Goal: Transaction & Acquisition: Book appointment/travel/reservation

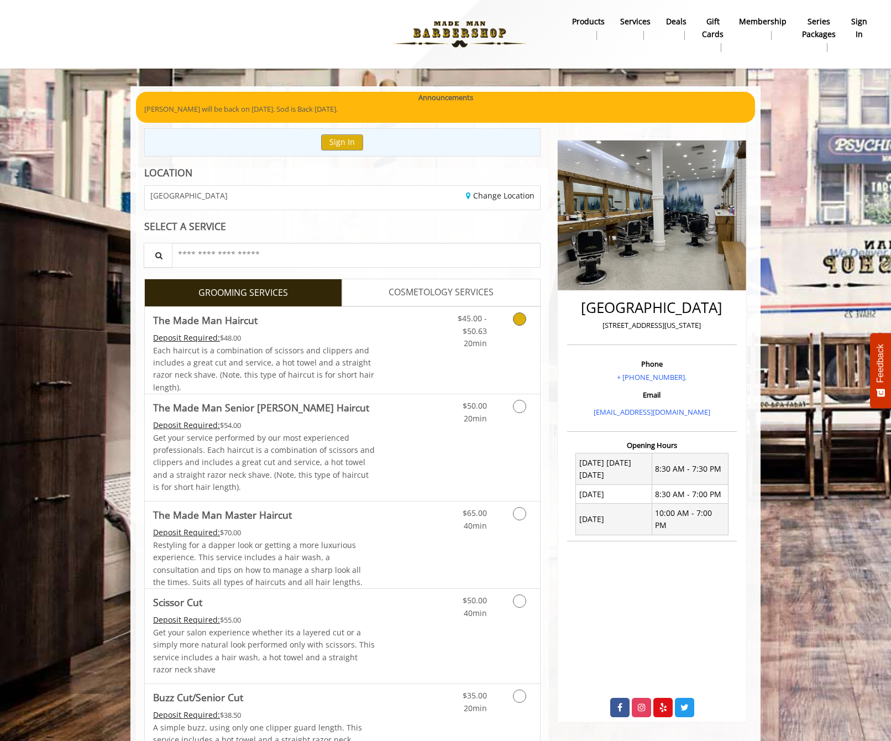
click at [510, 316] on link "Grooming services" at bounding box center [518, 328] width 28 height 43
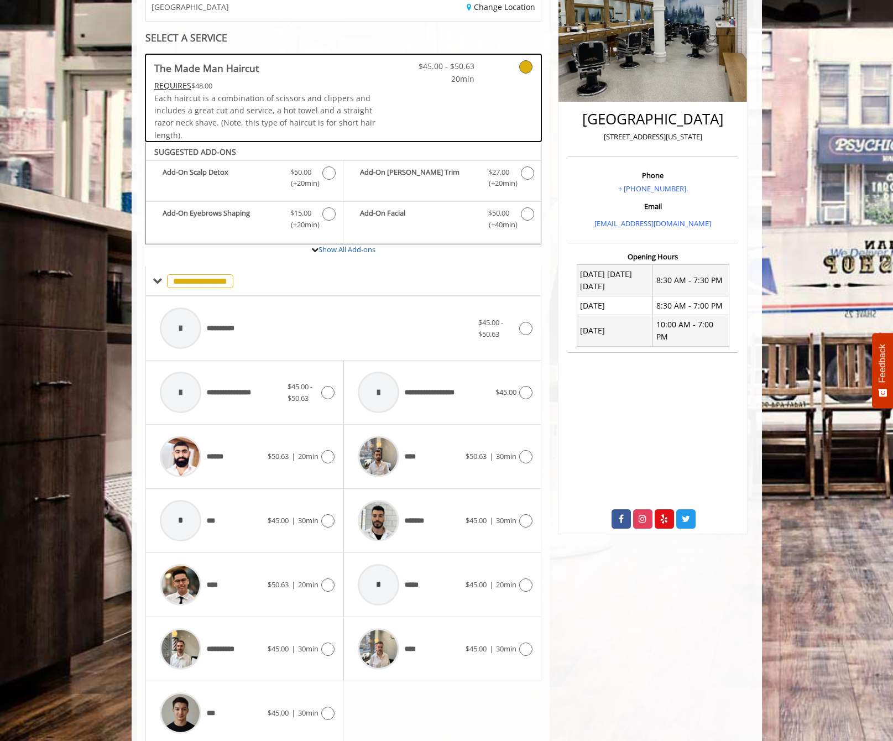
scroll to position [227, 0]
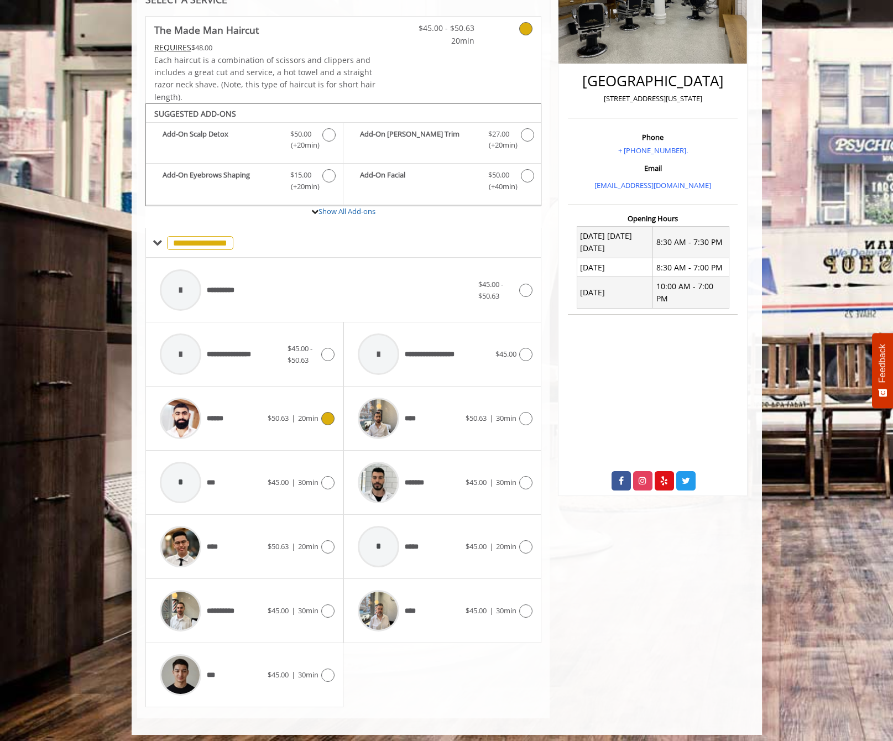
click at [275, 413] on span "$50.63" at bounding box center [278, 418] width 21 height 10
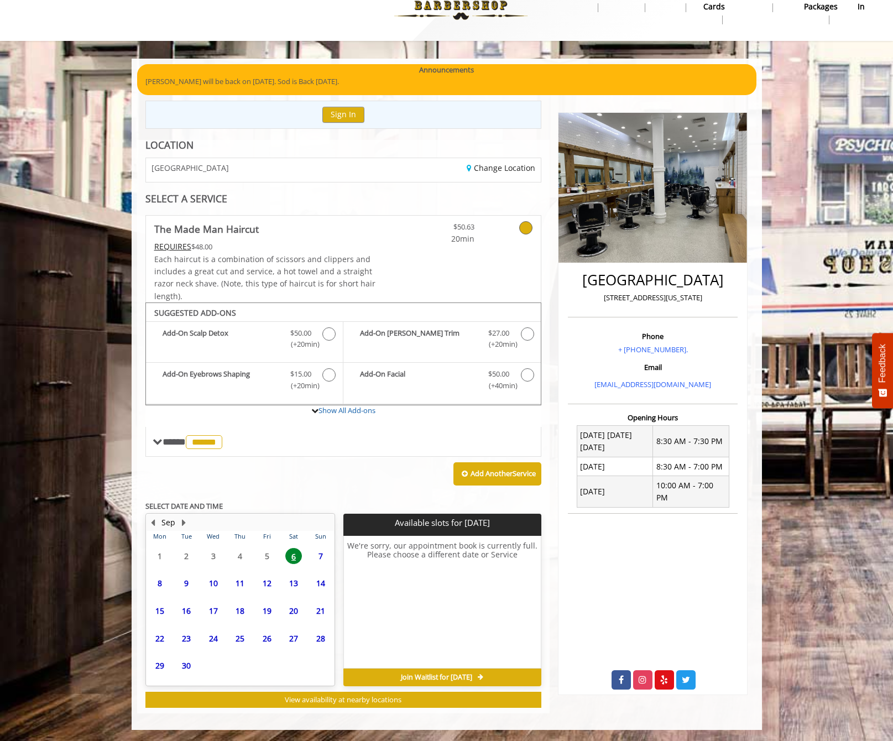
scroll to position [0, 0]
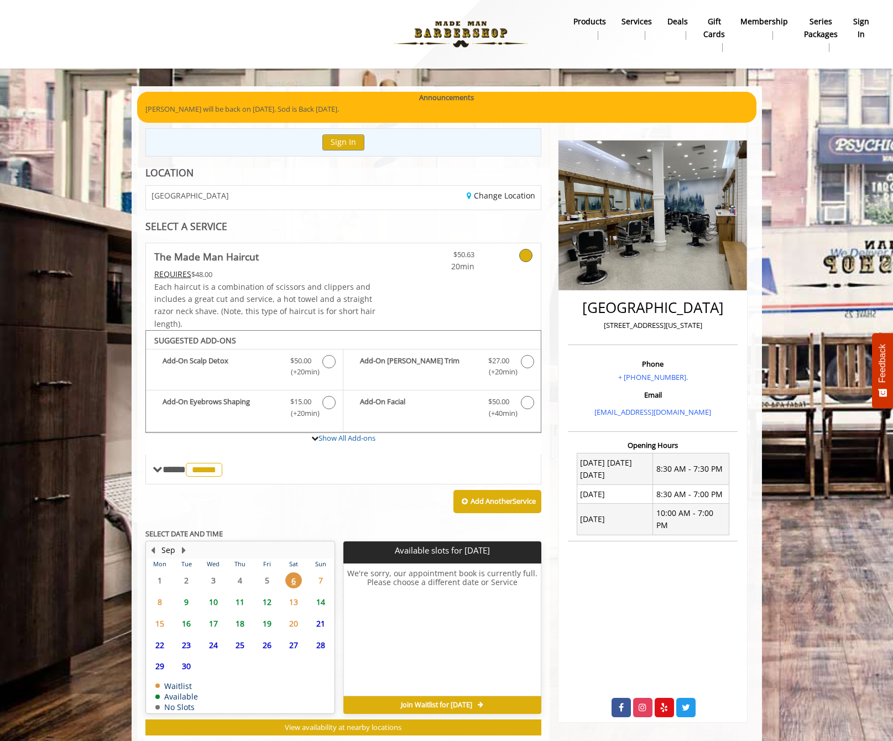
click at [324, 580] on span "7" at bounding box center [320, 580] width 17 height 16
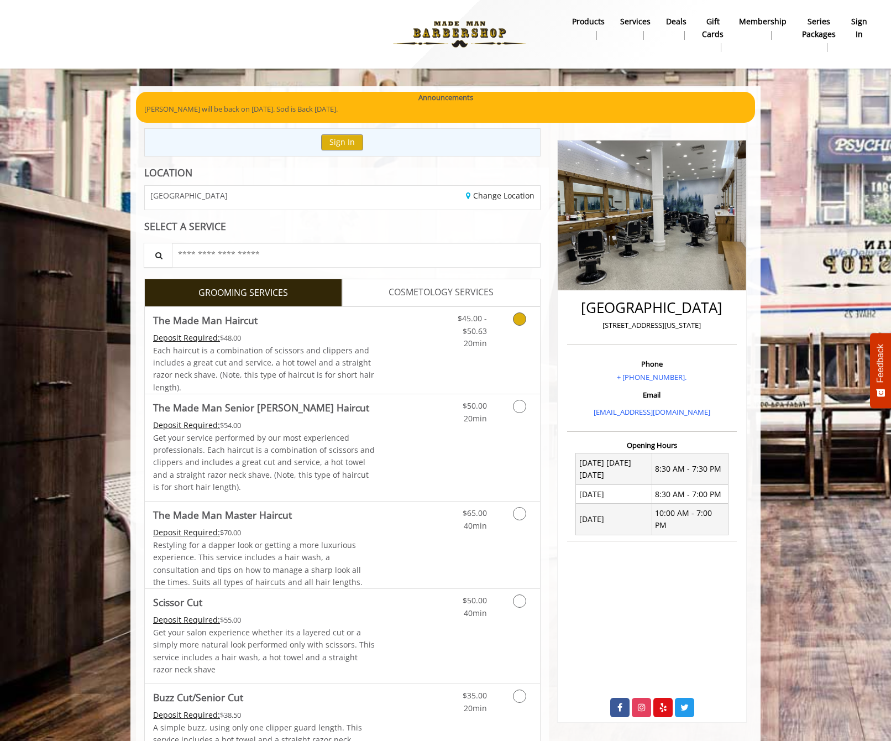
click at [521, 315] on icon "Grooming services" at bounding box center [519, 318] width 13 height 13
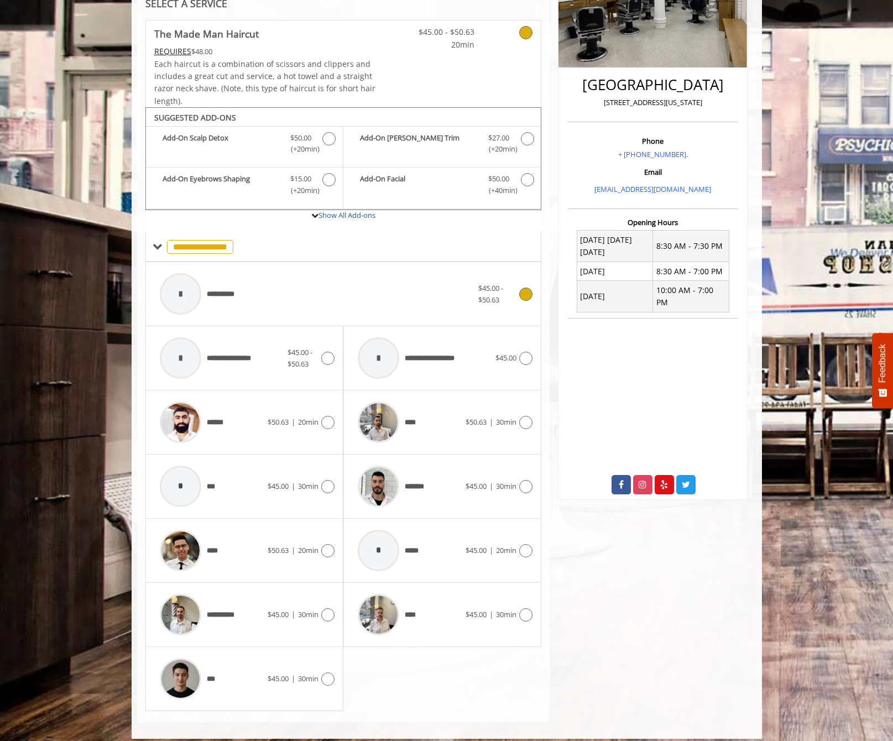
scroll to position [227, 0]
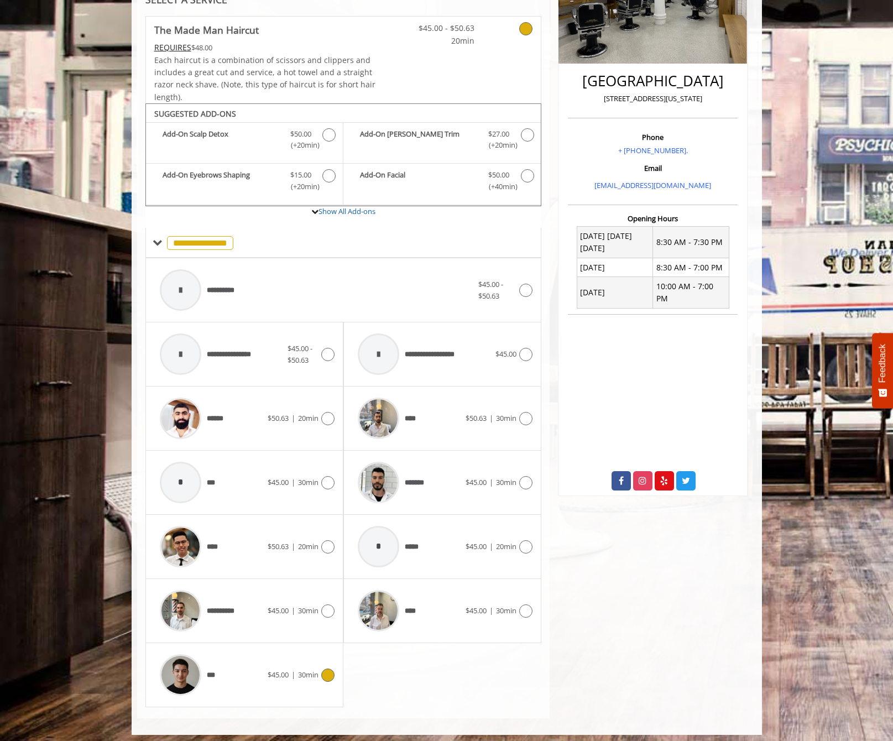
click at [326, 672] on icon at bounding box center [327, 674] width 13 height 13
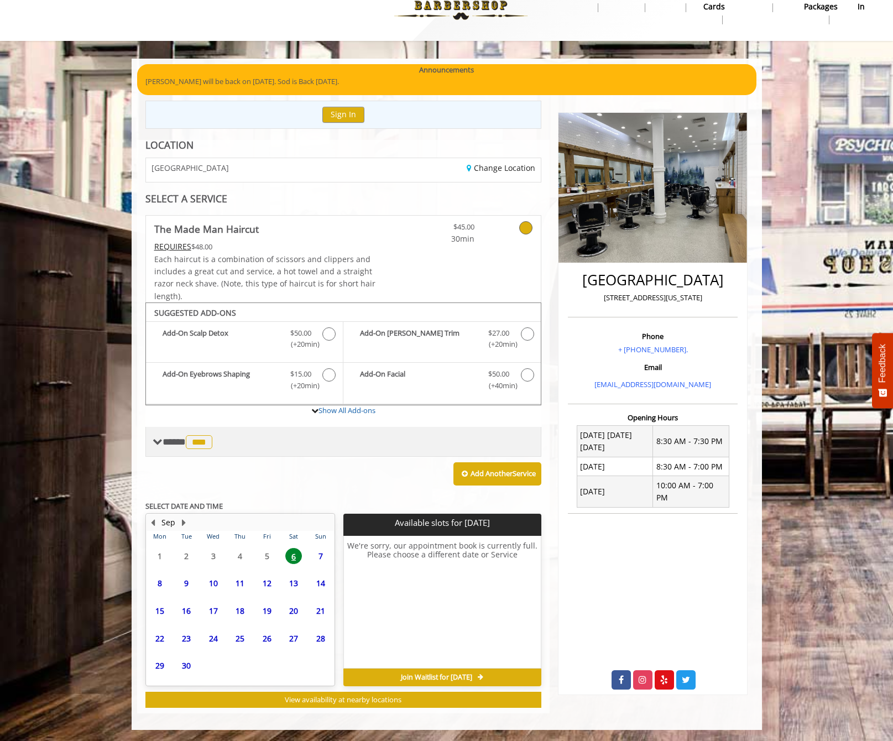
scroll to position [0, 0]
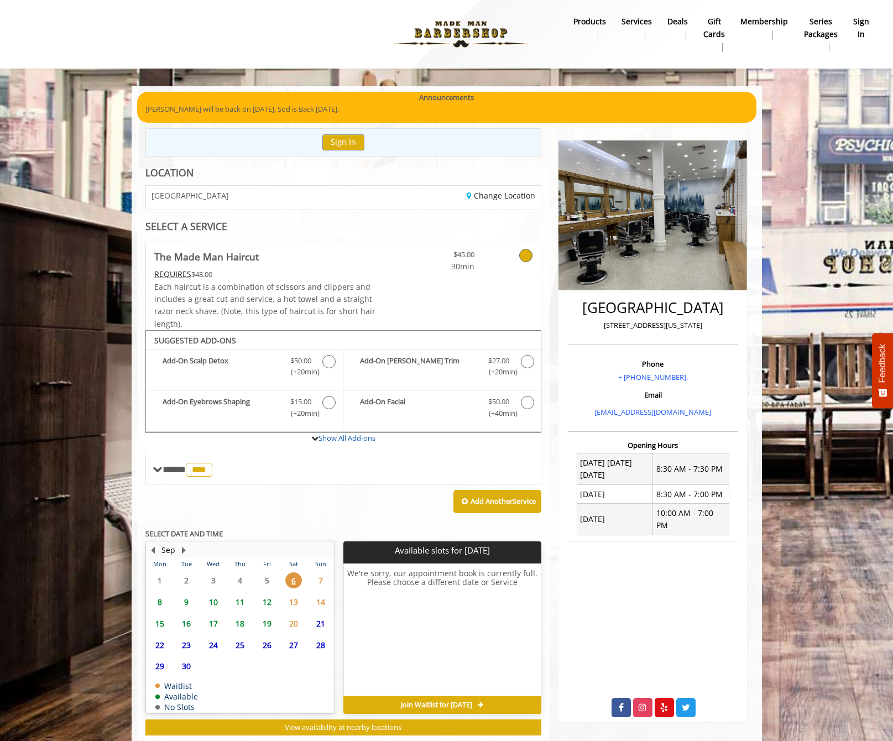
click at [317, 574] on span "7" at bounding box center [320, 580] width 17 height 16
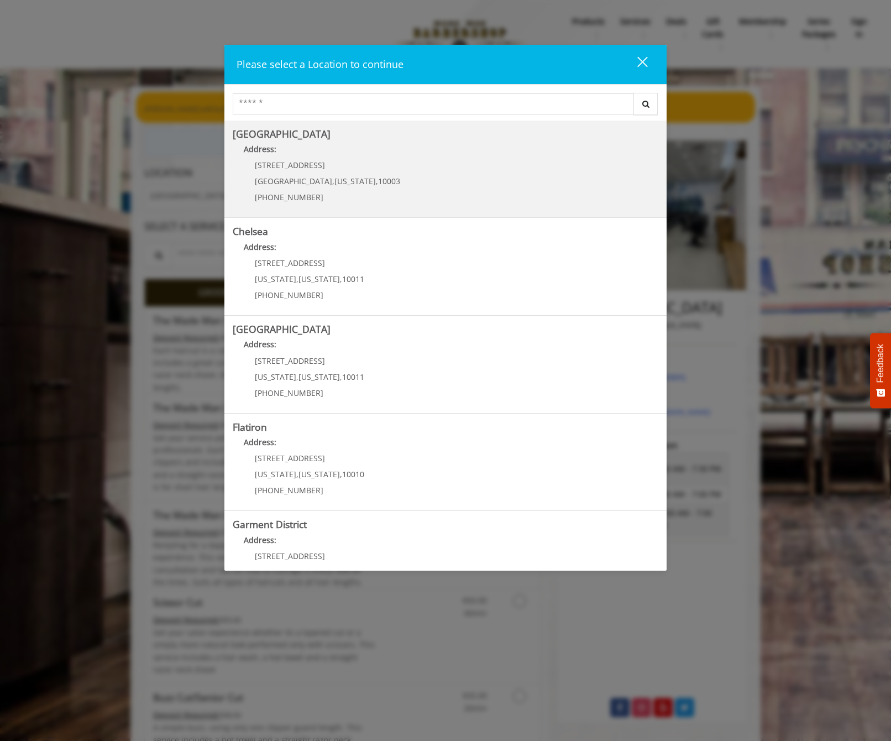
click at [386, 159] on Village "Address:" at bounding box center [446, 152] width 426 height 18
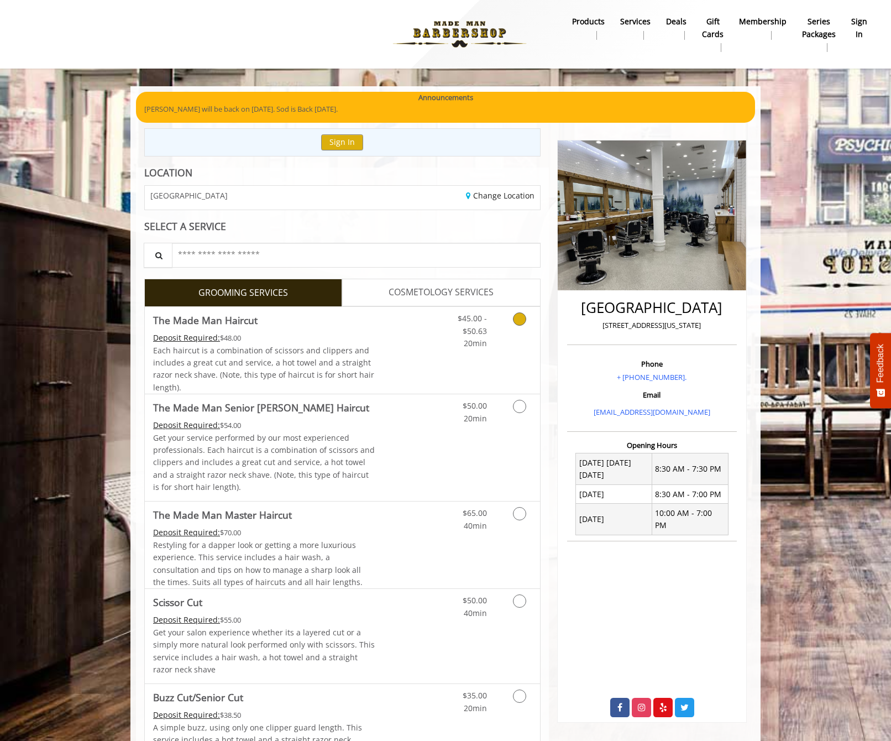
click at [529, 323] on link "Grooming services" at bounding box center [518, 328] width 28 height 43
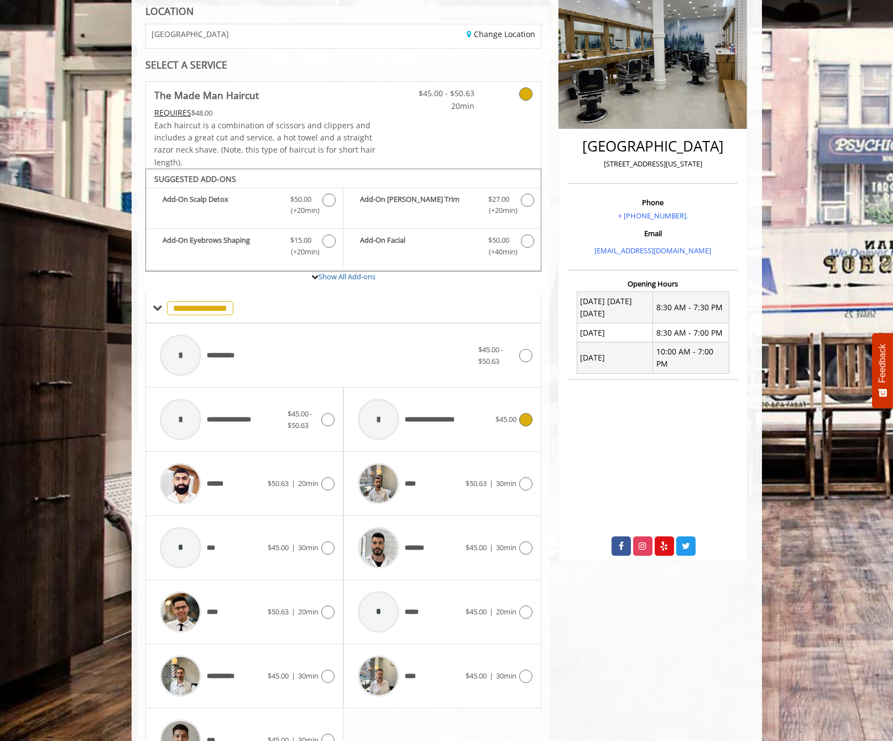
scroll to position [227, 0]
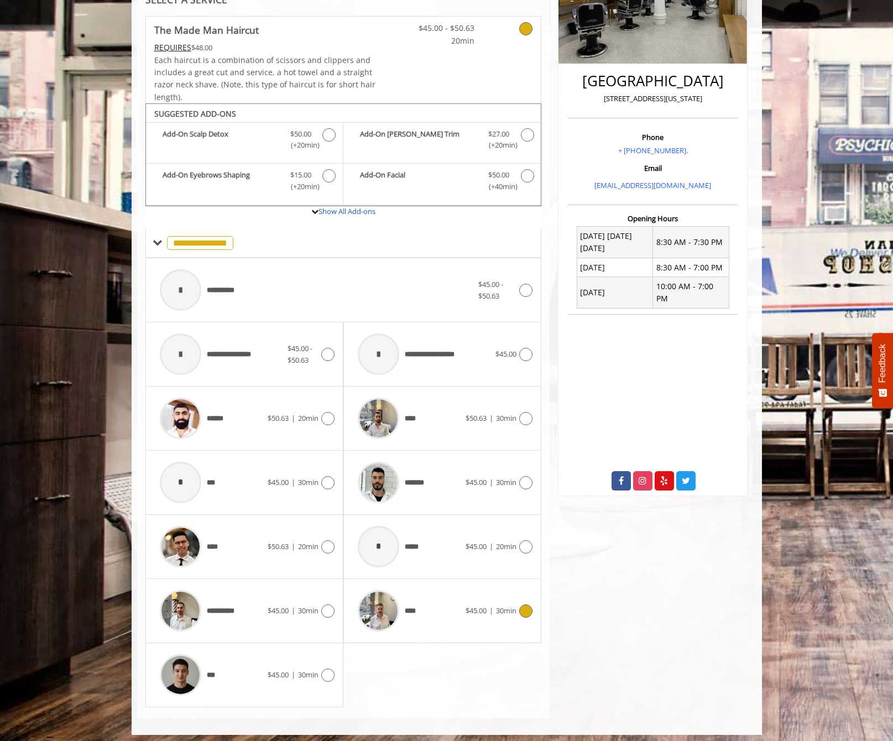
click at [496, 609] on span "30min" at bounding box center [506, 610] width 20 height 10
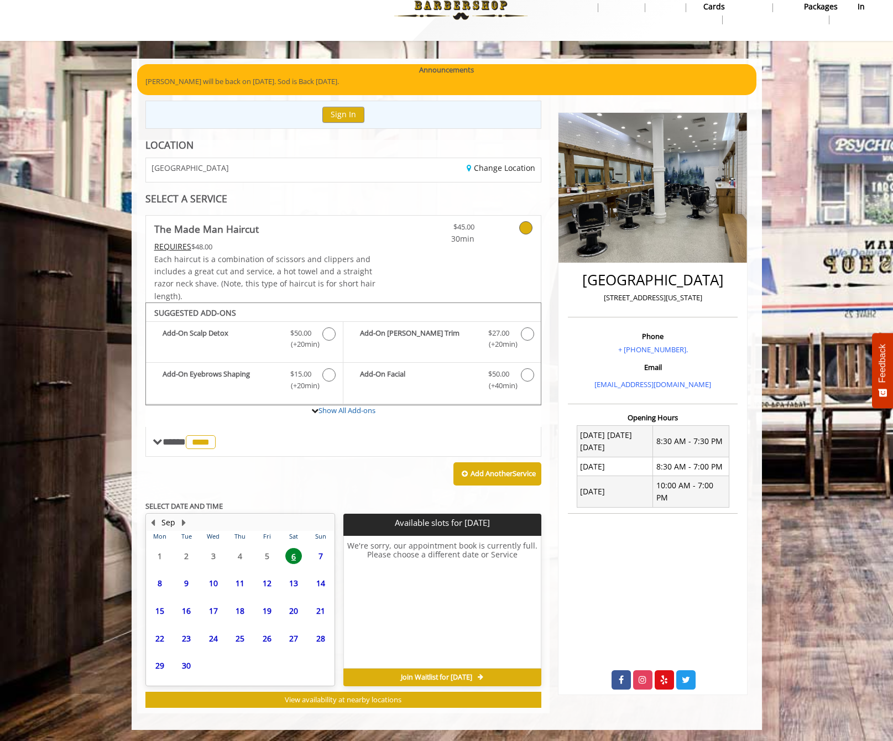
scroll to position [0, 0]
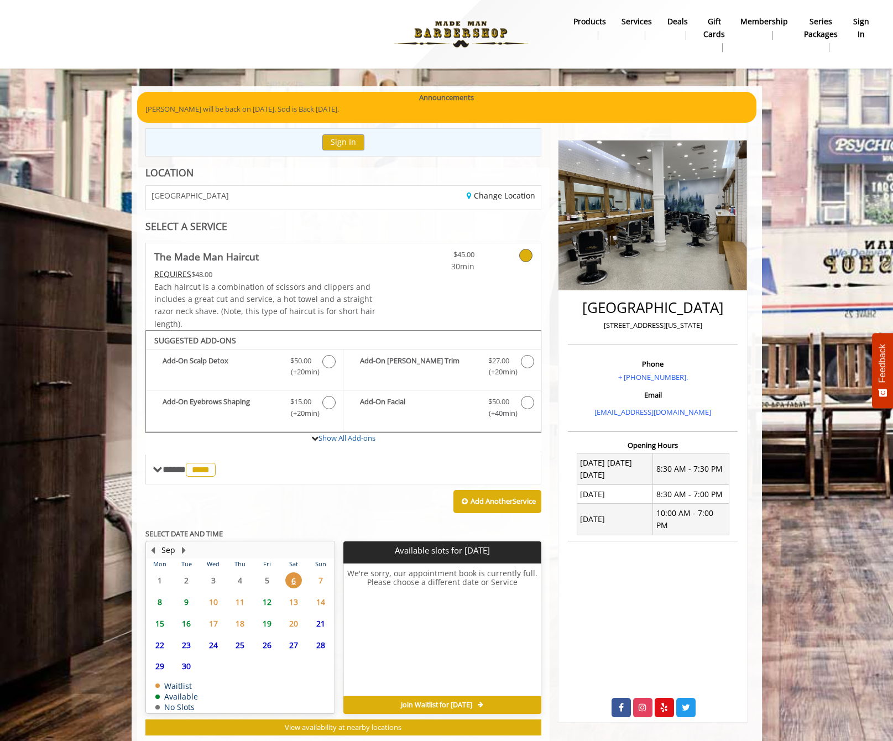
click at [323, 580] on span "7" at bounding box center [320, 580] width 17 height 16
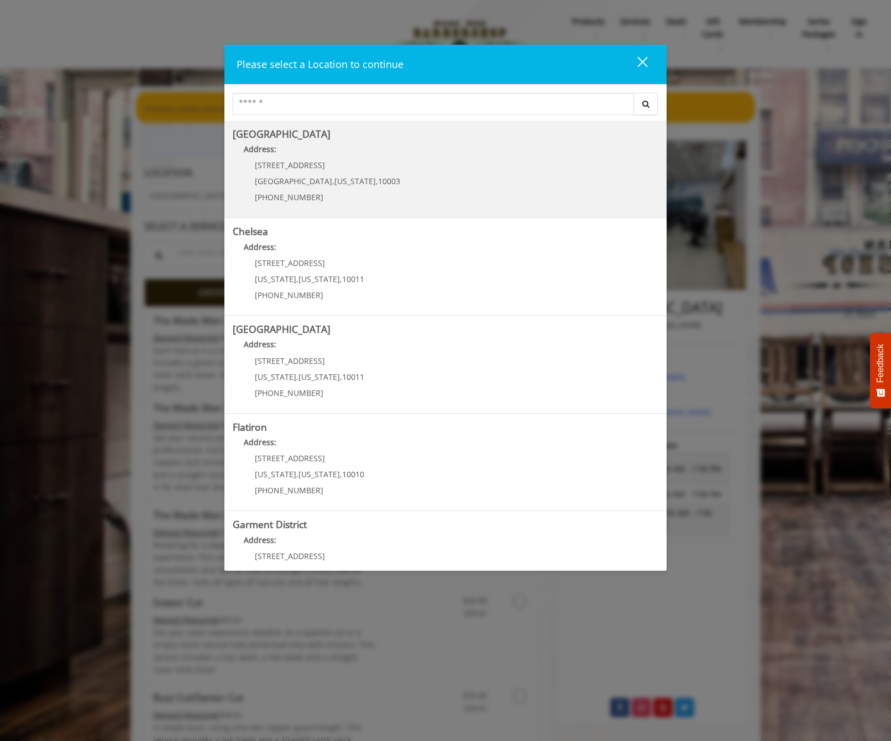
click at [318, 142] on Village "Greenwich Village Address: 60 E 8th St Manhattan , New York , 10003 (212) 598-1…" at bounding box center [446, 169] width 426 height 81
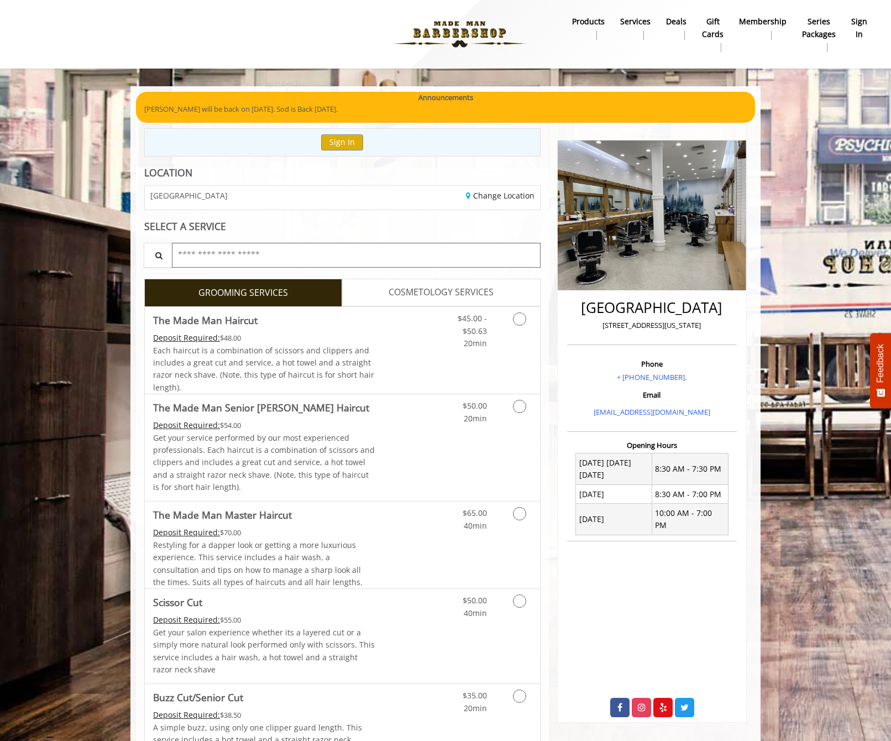
click at [520, 243] on input "text" at bounding box center [356, 255] width 369 height 25
click at [525, 317] on icon "Grooming services" at bounding box center [519, 318] width 13 height 13
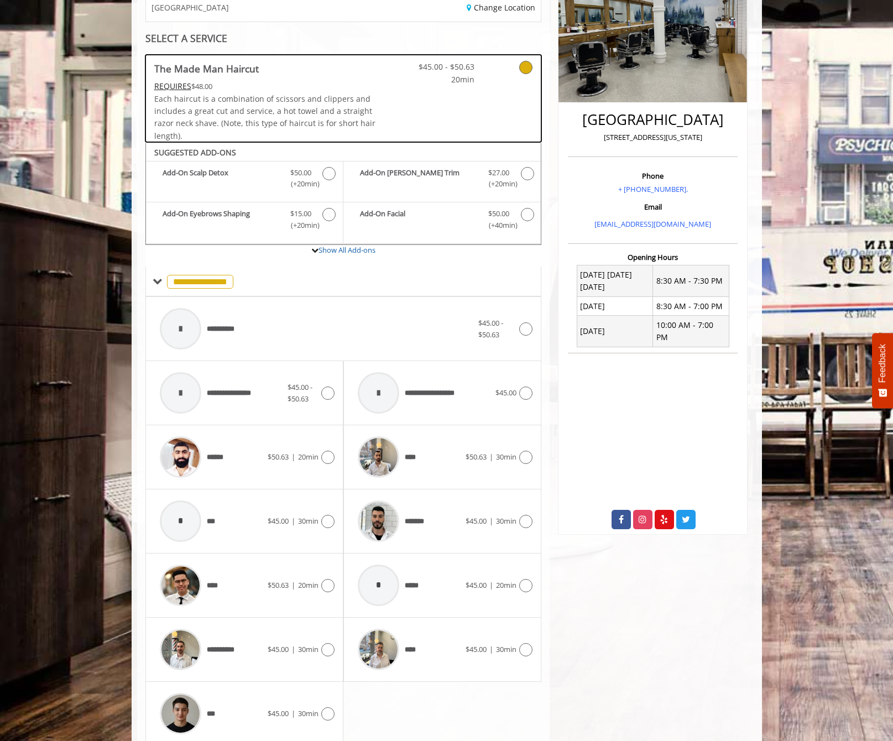
scroll to position [227, 0]
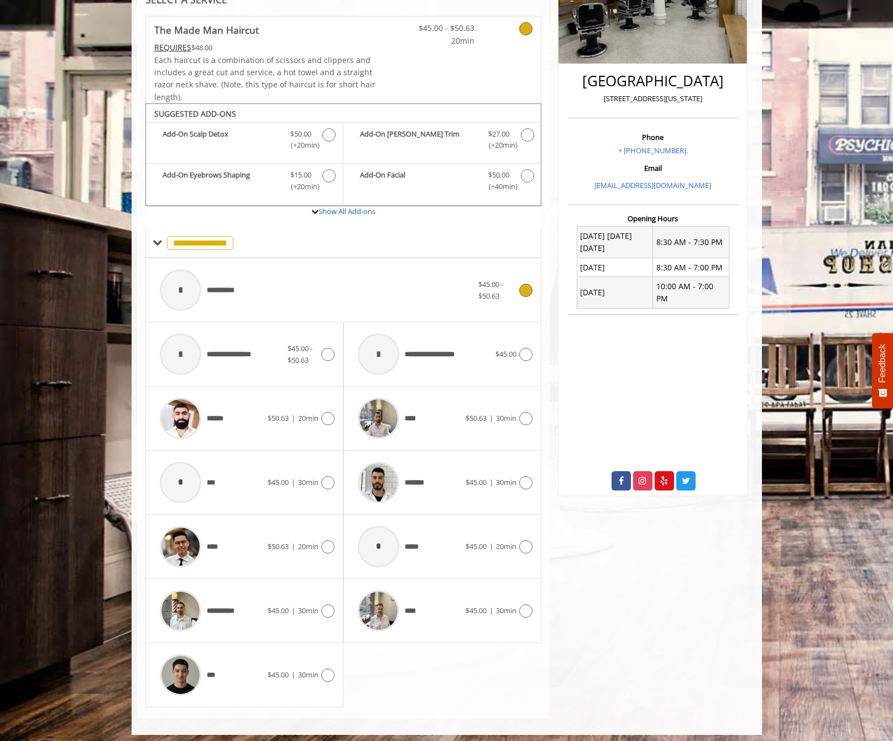
click at [465, 309] on div "**********" at bounding box center [316, 290] width 324 height 53
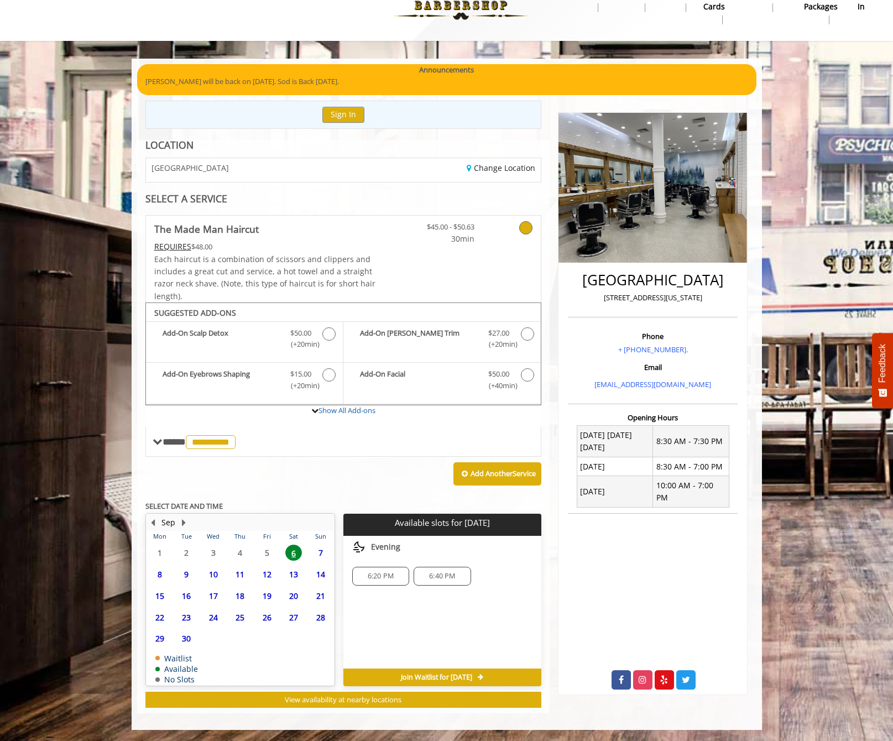
scroll to position [22, 0]
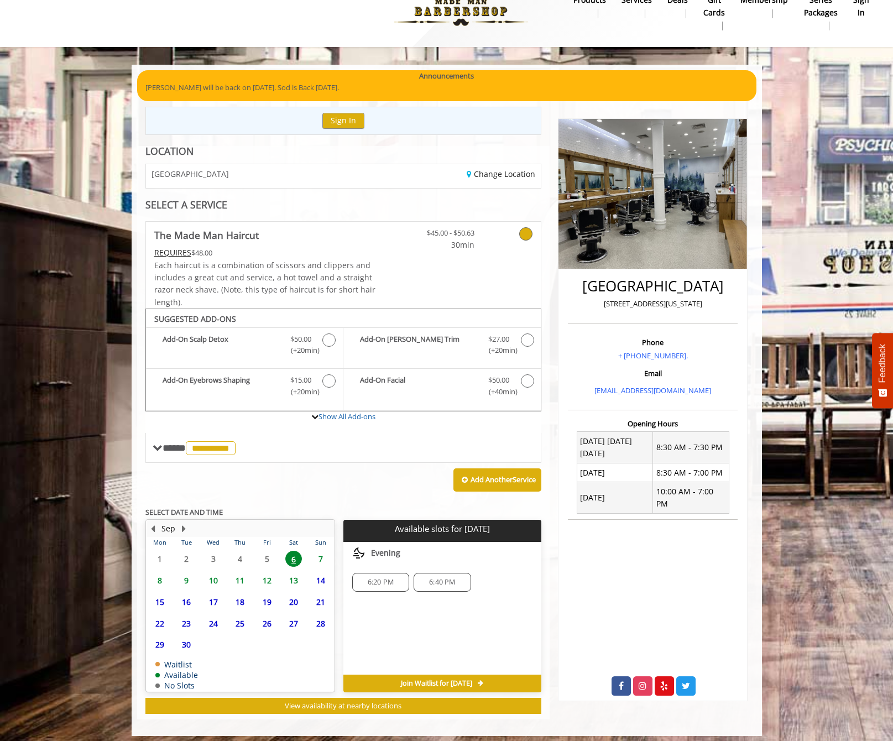
click at [316, 553] on span "7" at bounding box center [320, 559] width 17 height 16
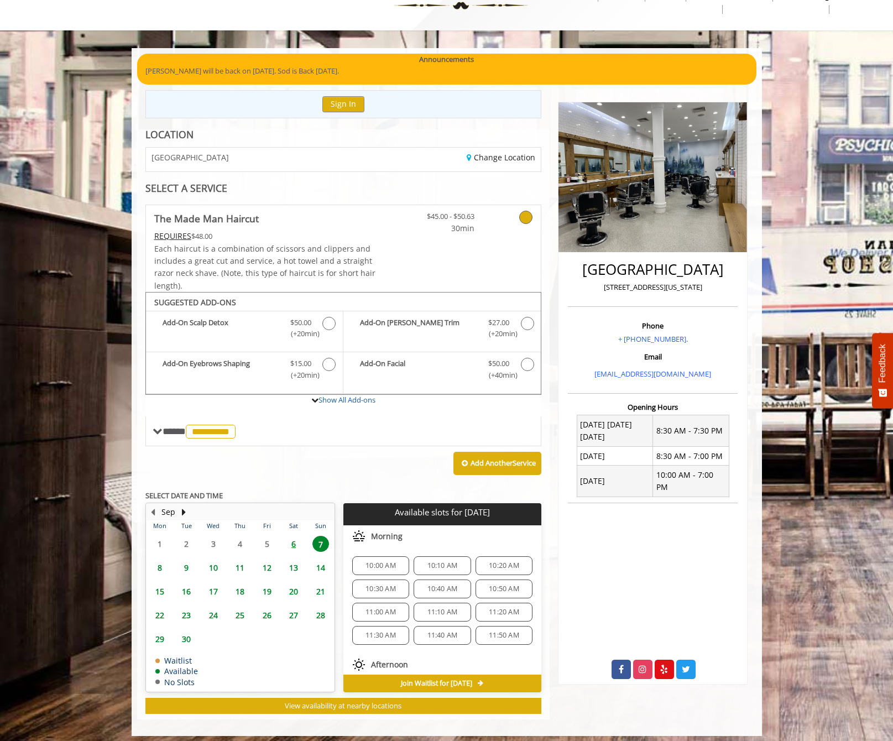
scroll to position [0, 0]
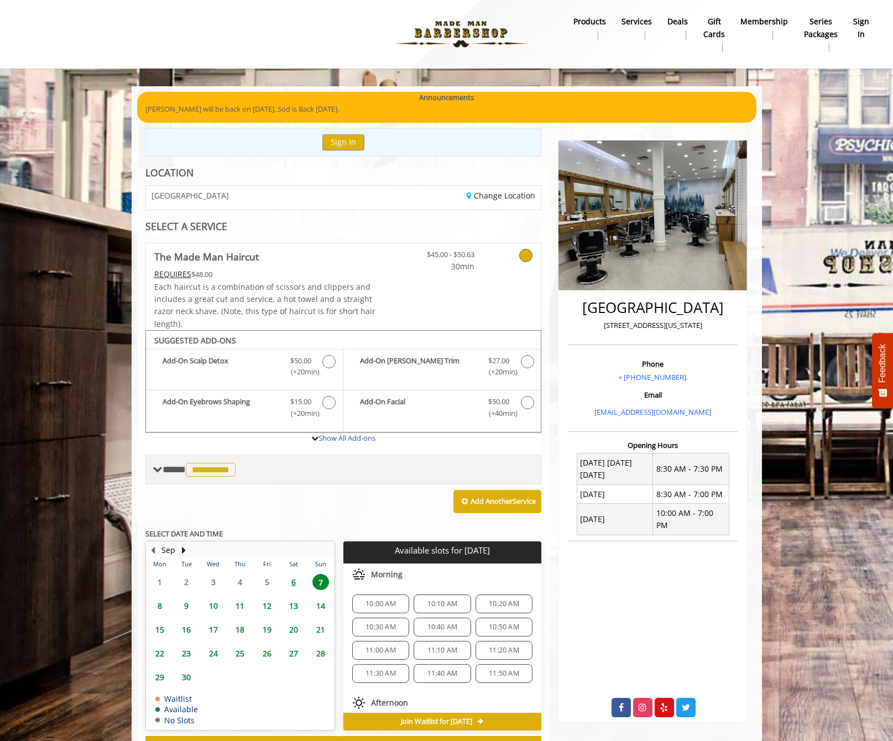
click at [232, 472] on span "**********" at bounding box center [211, 470] width 50 height 14
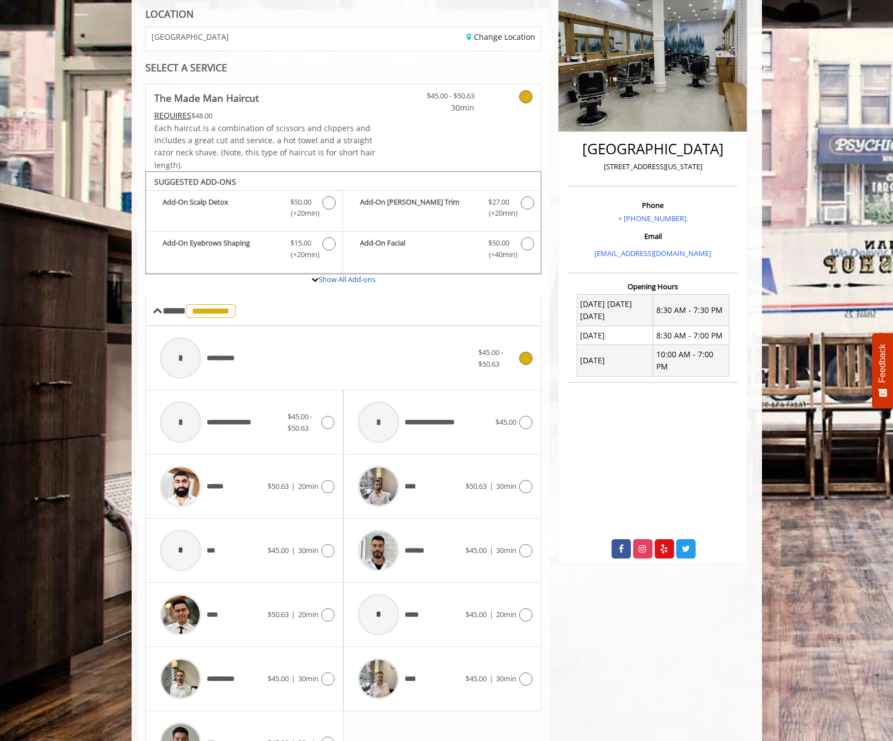
scroll to position [238, 0]
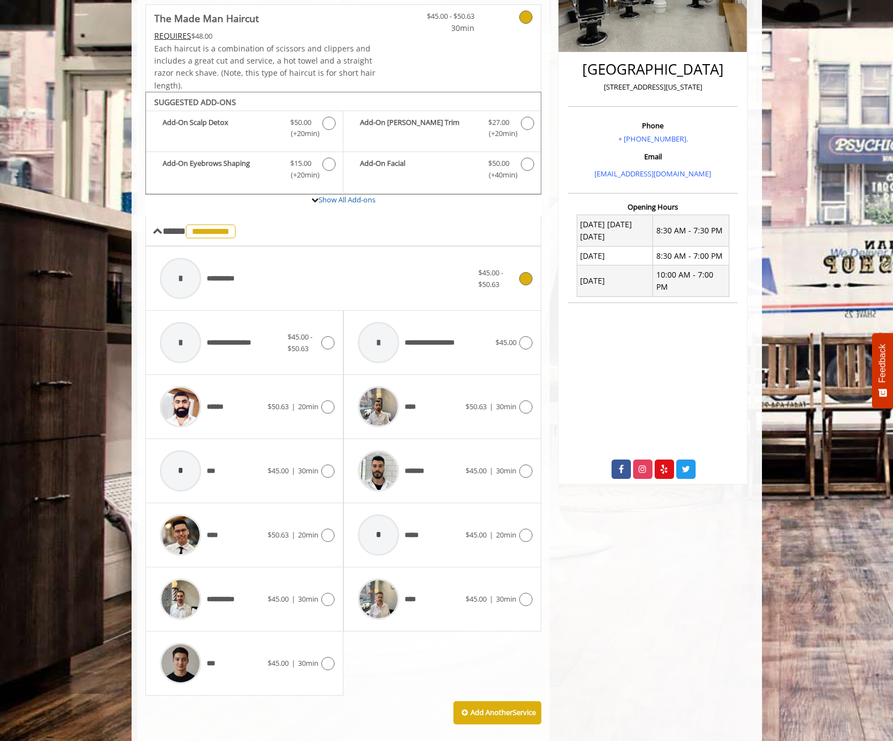
click at [533, 399] on div "**** $50.63 | 30min" at bounding box center [442, 407] width 198 height 64
click at [529, 402] on icon at bounding box center [525, 406] width 13 height 13
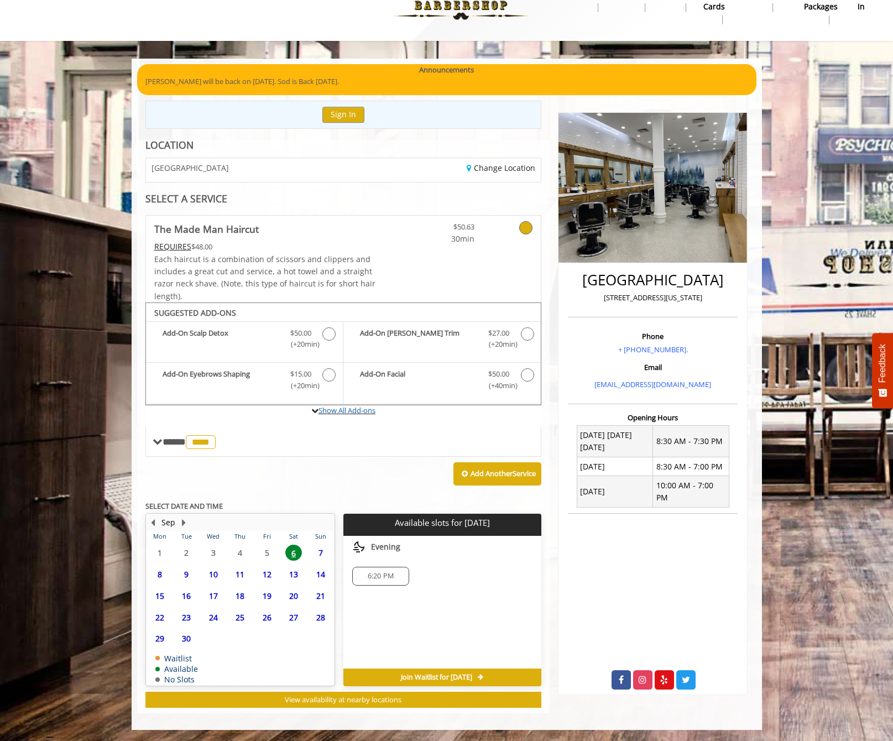
scroll to position [0, 0]
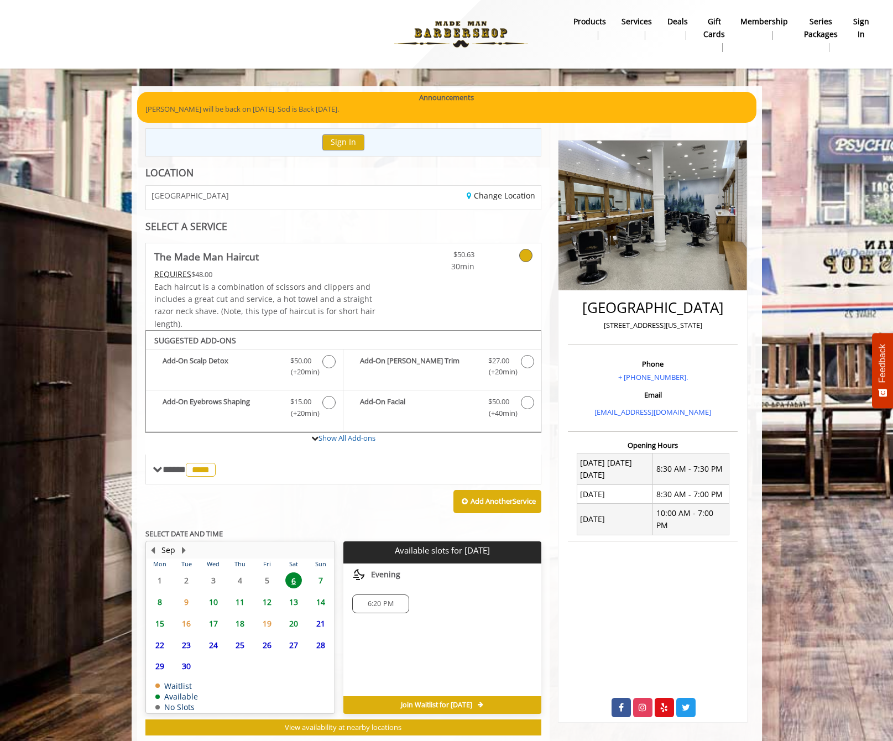
click at [321, 576] on span "7" at bounding box center [320, 580] width 17 height 16
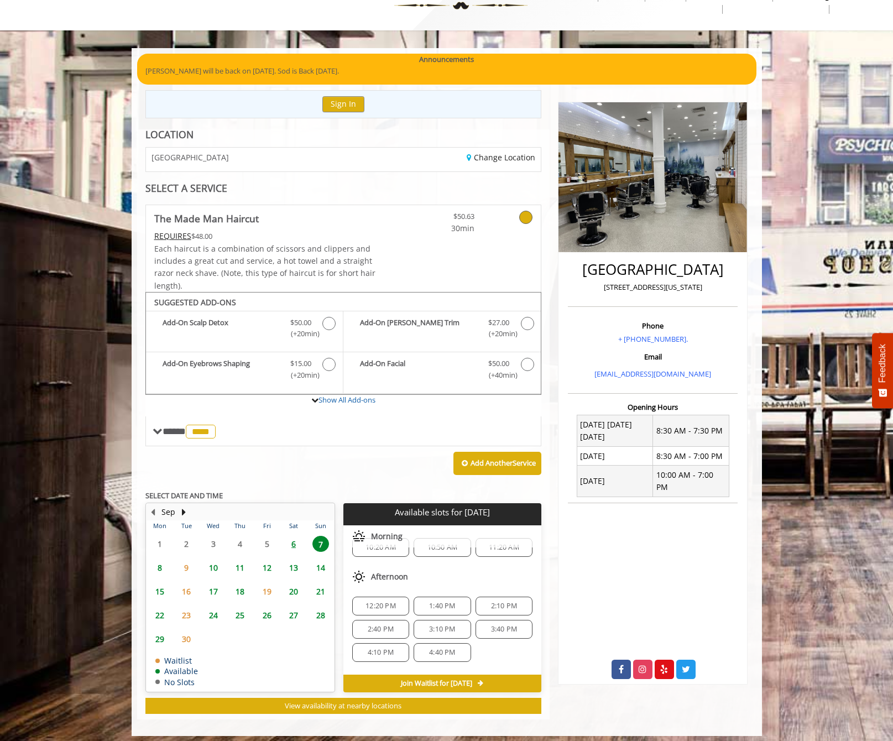
scroll to position [30, 0]
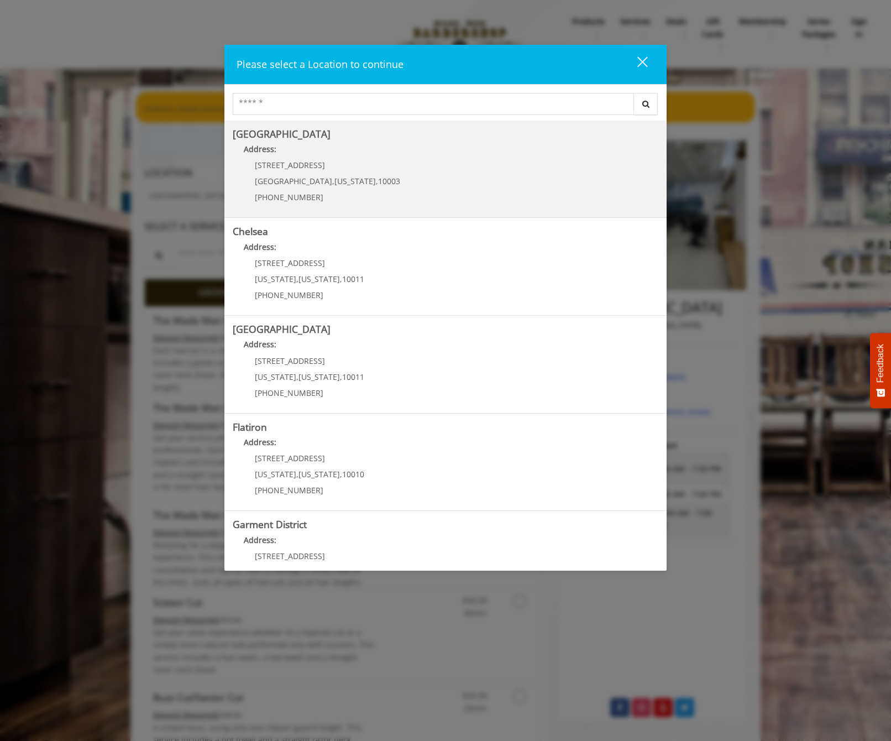
click at [378, 182] on span "10003" at bounding box center [389, 181] width 22 height 11
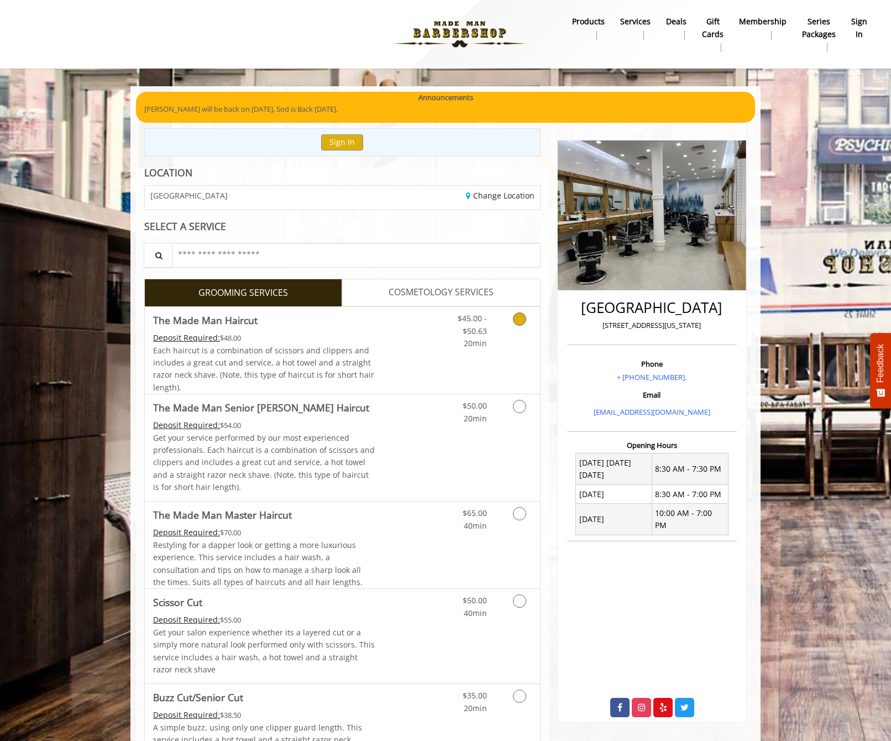
click at [522, 327] on link "Grooming services" at bounding box center [518, 328] width 28 height 43
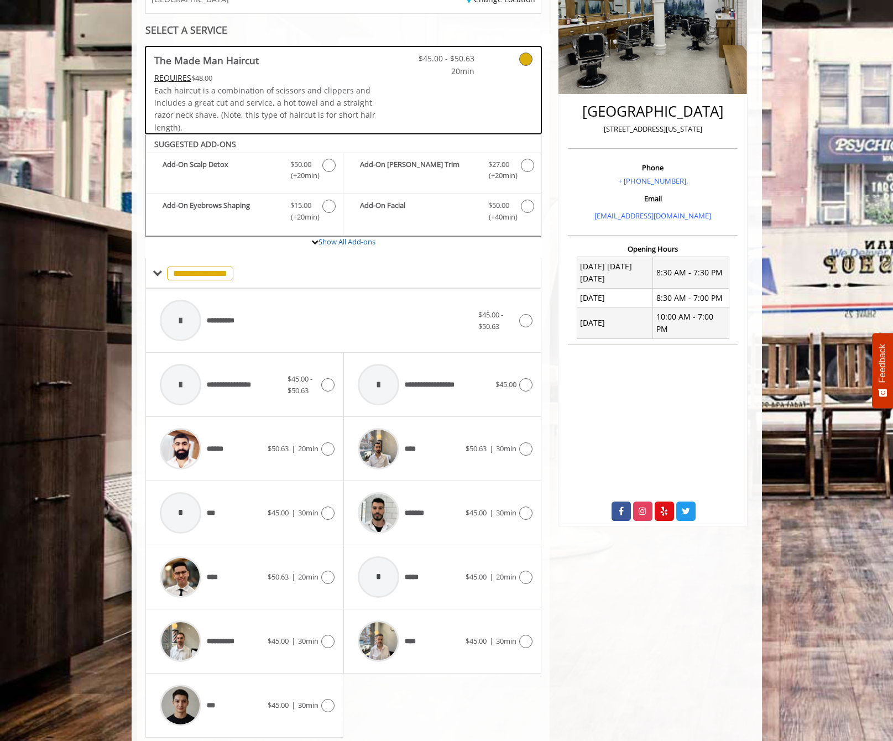
scroll to position [227, 0]
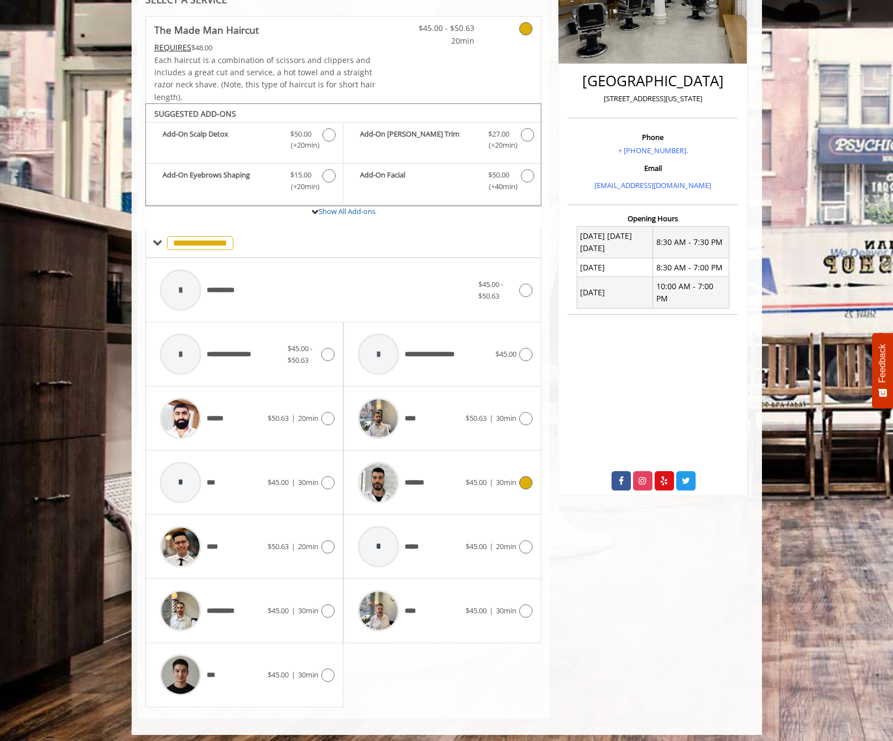
click at [531, 476] on icon at bounding box center [525, 482] width 13 height 13
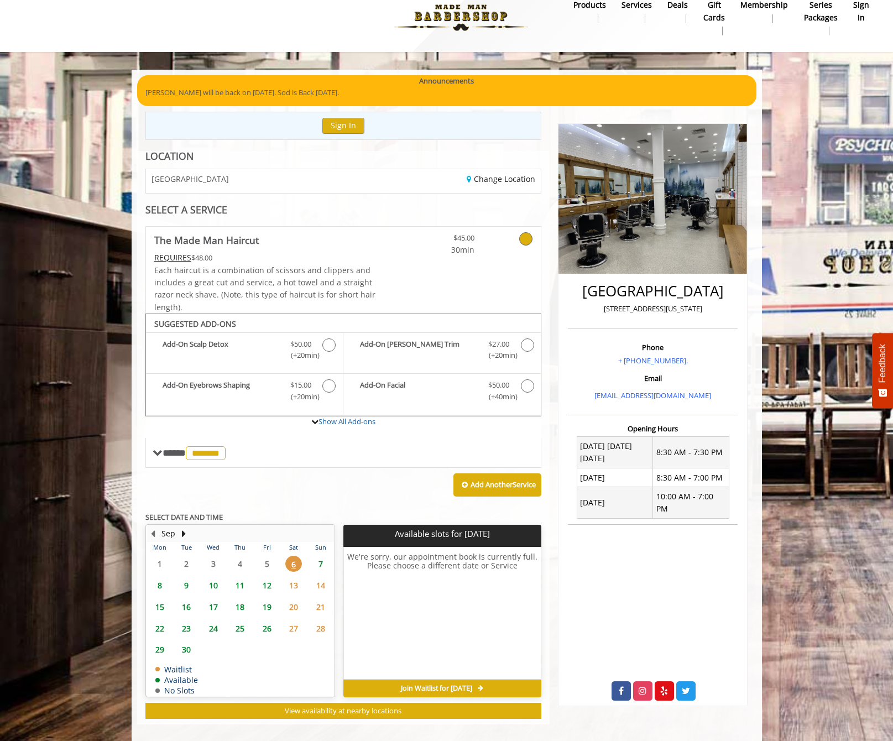
scroll to position [22, 0]
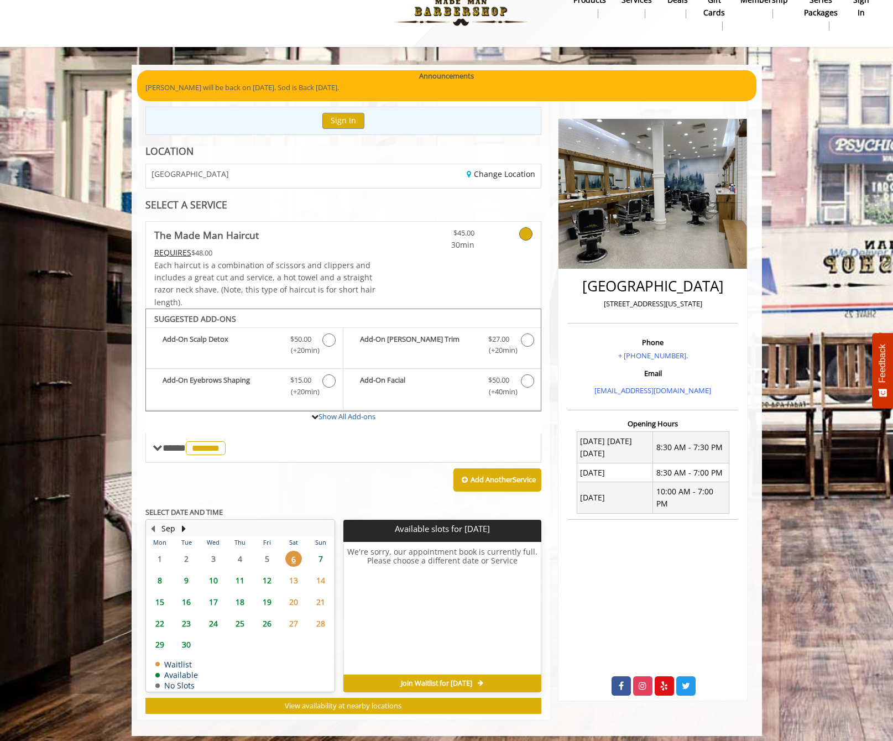
click at [324, 556] on span "7" at bounding box center [320, 559] width 17 height 16
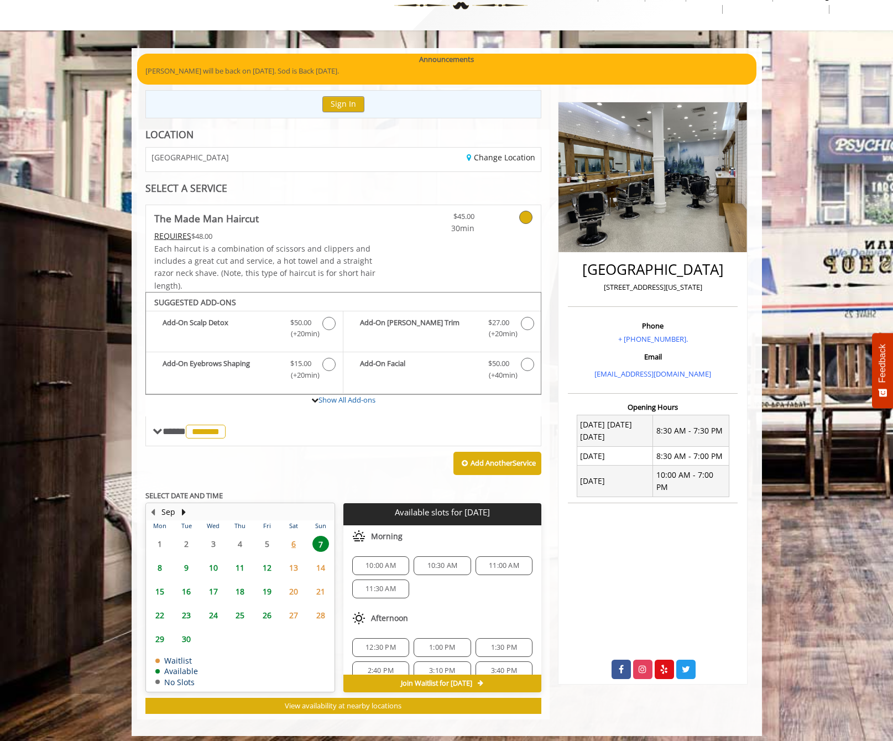
scroll to position [70, 0]
